Goal: Find specific page/section: Find specific page/section

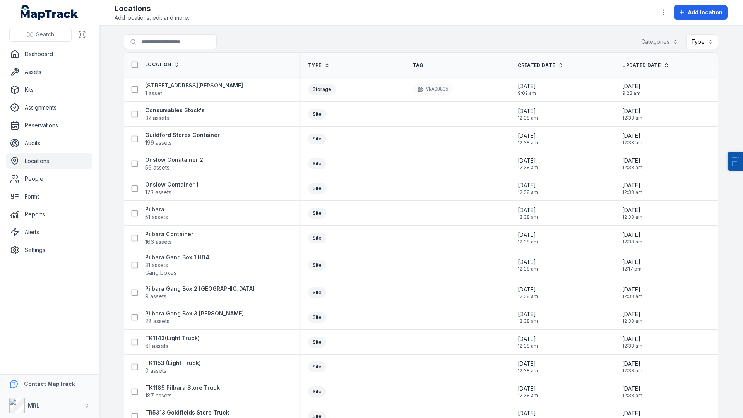
click at [661, 45] on button "Categories" at bounding box center [659, 41] width 47 height 15
click at [659, 80] on span "Mine sites" at bounding box center [666, 76] width 26 height 8
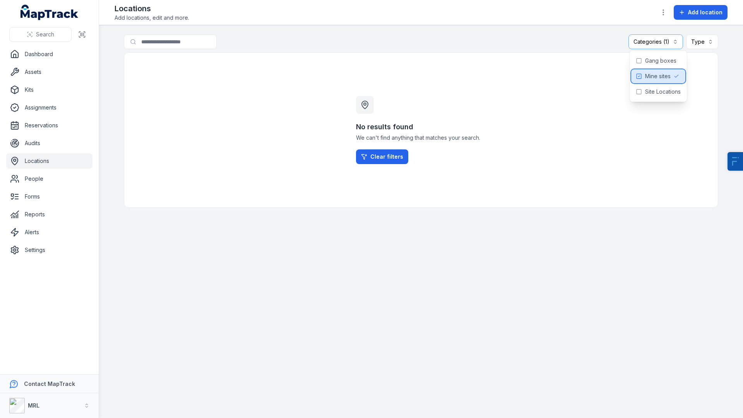
click at [659, 79] on span "Mine sites" at bounding box center [658, 76] width 26 height 8
click at [525, 75] on div "No results found We can't find anything that matches your search. Clear filters" at bounding box center [421, 130] width 595 height 156
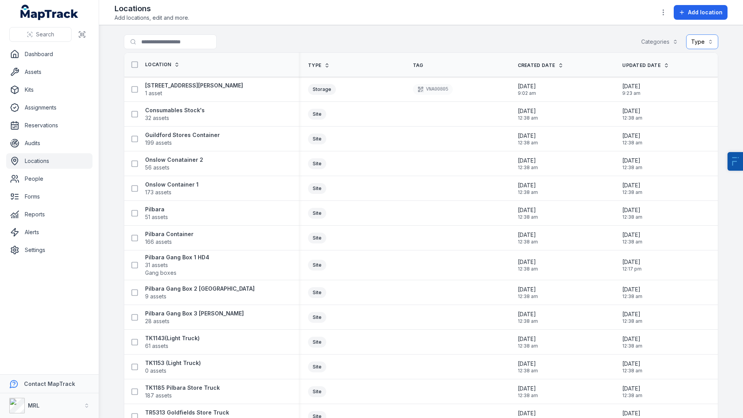
click at [699, 42] on button "Type" at bounding box center [702, 41] width 32 height 15
click at [649, 31] on main "Search for locations Categories Type Location Type Tag Created Date Updated Dat…" at bounding box center [421, 221] width 644 height 393
click at [192, 261] on span "31 assets" at bounding box center [177, 265] width 64 height 8
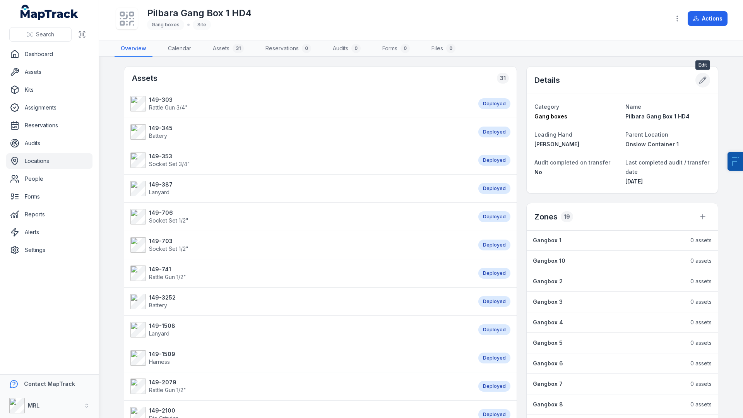
click at [700, 80] on icon at bounding box center [703, 80] width 8 height 8
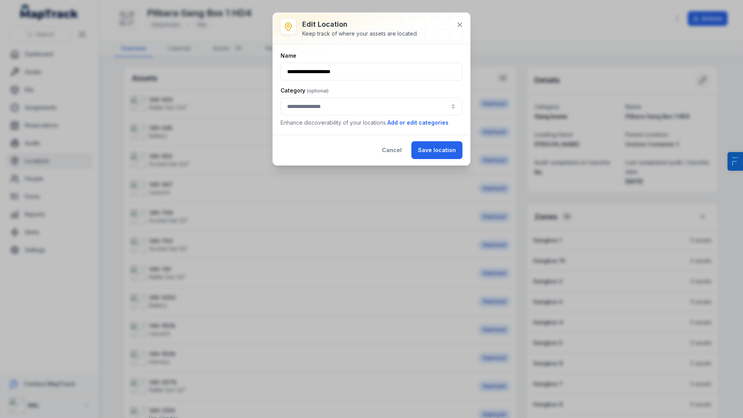
type input "**********"
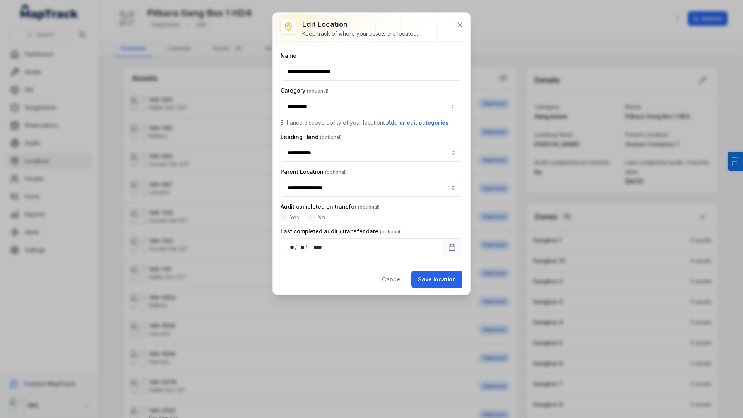
click at [543, 27] on div "**********" at bounding box center [371, 209] width 743 height 418
click at [458, 24] on icon at bounding box center [460, 25] width 8 height 8
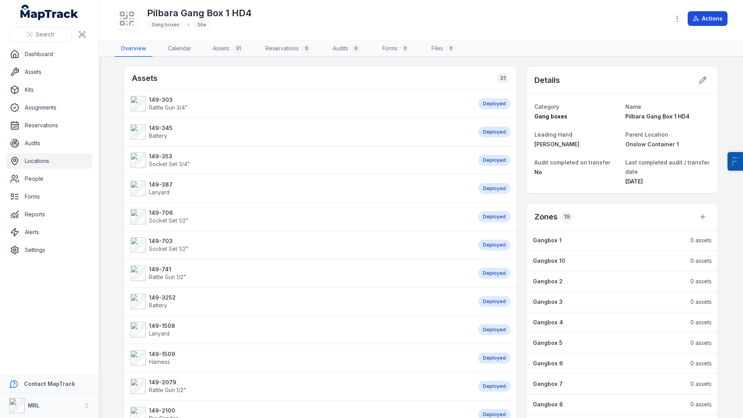
click at [710, 14] on button "Actions" at bounding box center [708, 18] width 40 height 15
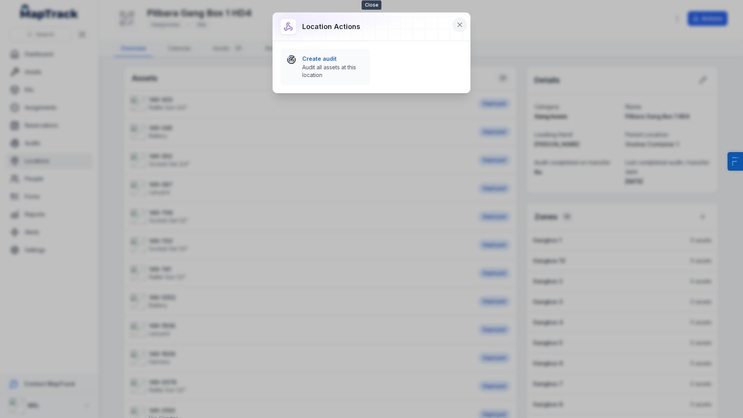
click at [462, 21] on icon at bounding box center [460, 25] width 8 height 8
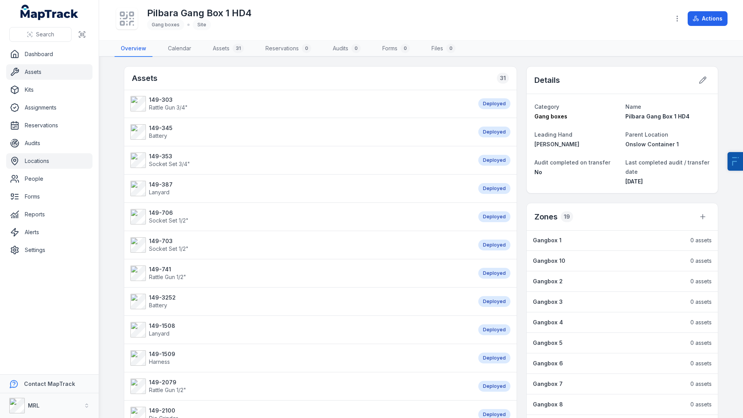
click at [41, 75] on link "Assets" at bounding box center [49, 71] width 86 height 15
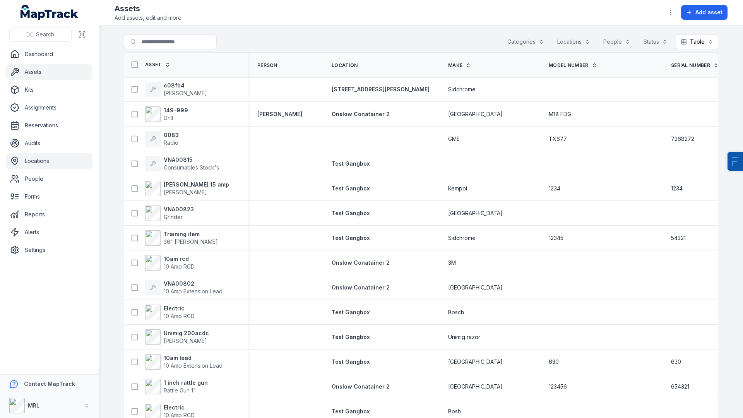
click at [24, 163] on link "Locations" at bounding box center [49, 160] width 86 height 15
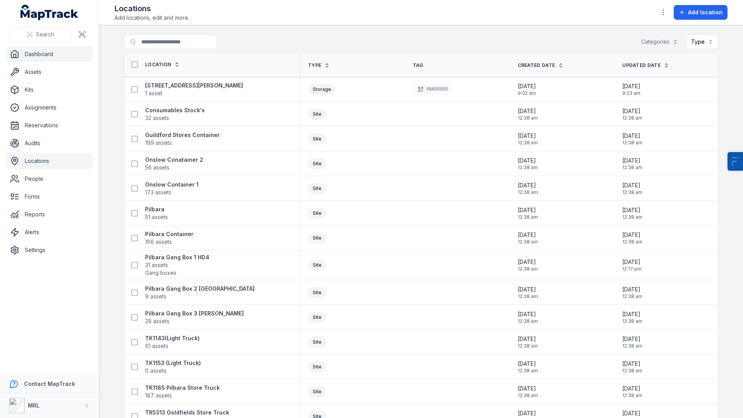
click at [30, 48] on link "Dashboard" at bounding box center [49, 53] width 86 height 15
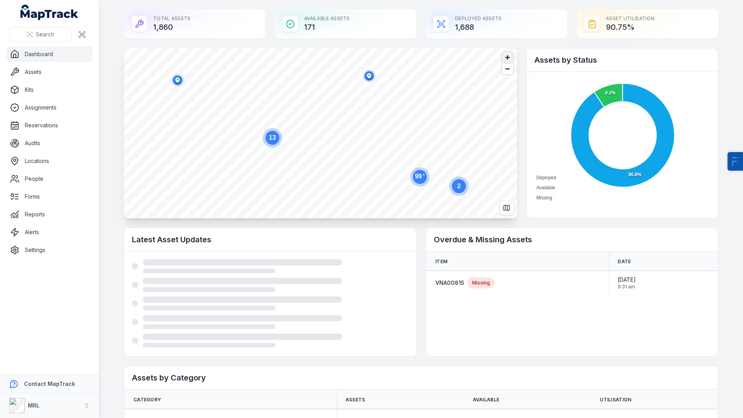
click at [511, 54] on span "Zoom in" at bounding box center [507, 57] width 11 height 11
click at [507, 55] on span "Zoom in" at bounding box center [507, 57] width 11 height 11
